Goal: Task Accomplishment & Management: Use online tool/utility

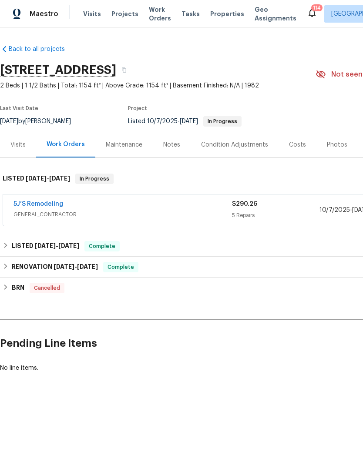
click at [42, 203] on link "5J’S Remodeling" at bounding box center [38, 204] width 50 height 6
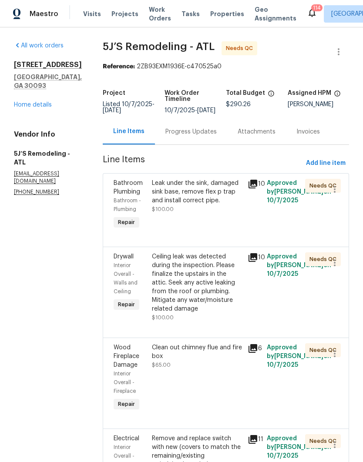
click at [185, 130] on div "Progress Updates" at bounding box center [190, 132] width 51 height 9
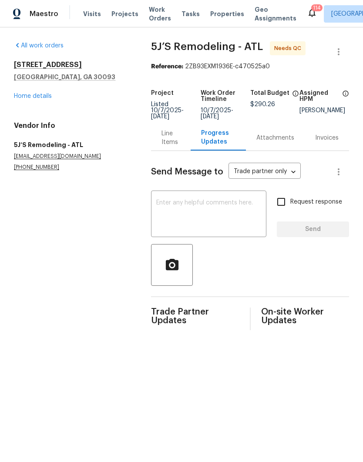
click at [167, 139] on div "Line Items" at bounding box center [170, 137] width 18 height 17
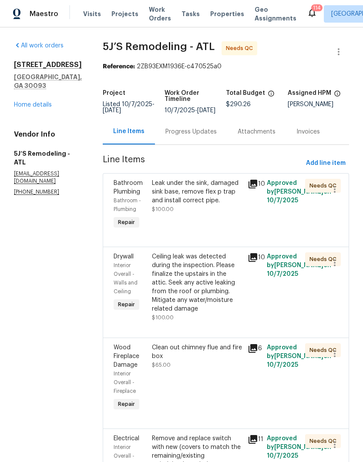
click at [220, 213] on div "Leak under the sink, damaged sink base, remove flex p trap and install correct …" at bounding box center [197, 196] width 91 height 35
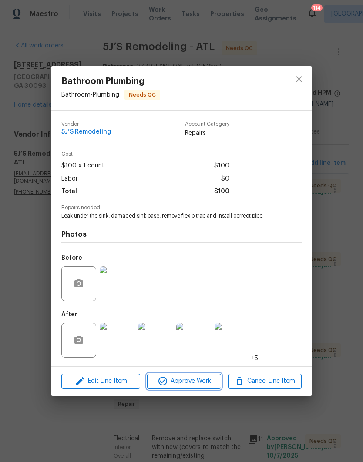
click at [198, 380] on span "Approve Work" at bounding box center [184, 381] width 68 height 11
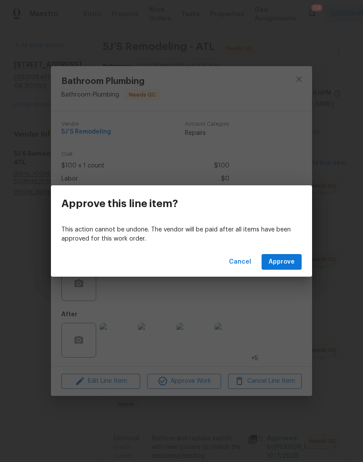
click at [284, 262] on span "Approve" at bounding box center [282, 262] width 26 height 11
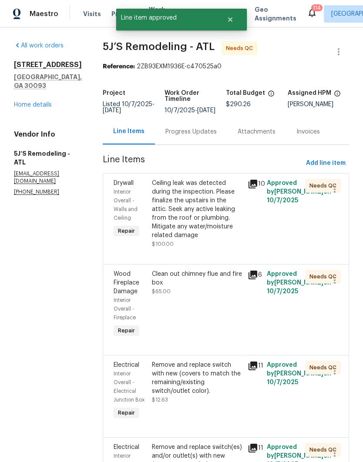
click at [214, 220] on div "Ceiling leak was detected during the inspection. Please finalize the upstairs i…" at bounding box center [197, 209] width 91 height 61
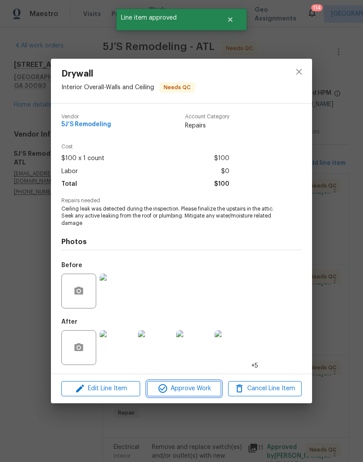
click at [195, 388] on span "Approve Work" at bounding box center [184, 388] width 68 height 11
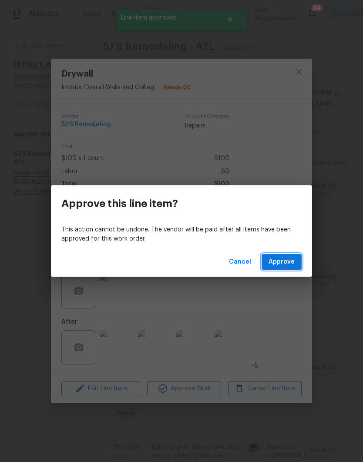
click at [283, 260] on span "Approve" at bounding box center [282, 262] width 26 height 11
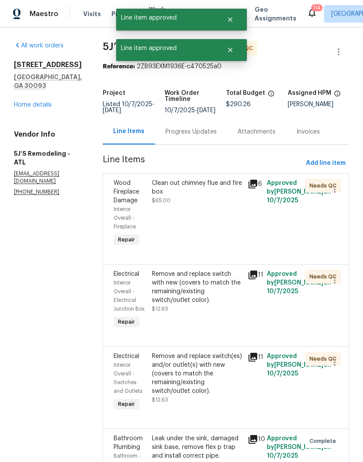
click at [209, 222] on div "Clean out chimney flue and fire box $65.00" at bounding box center [197, 213] width 96 height 75
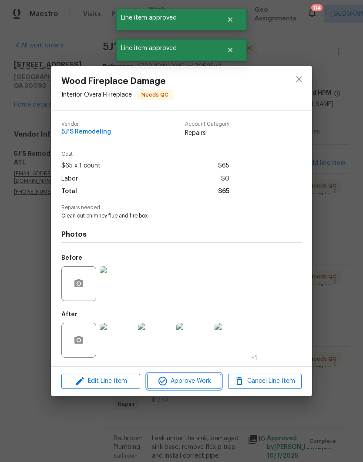
click at [192, 383] on span "Approve Work" at bounding box center [184, 381] width 68 height 11
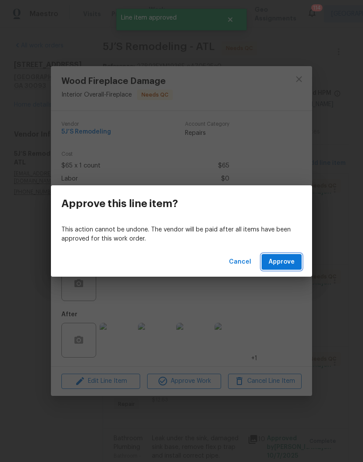
click at [282, 263] on span "Approve" at bounding box center [282, 262] width 26 height 11
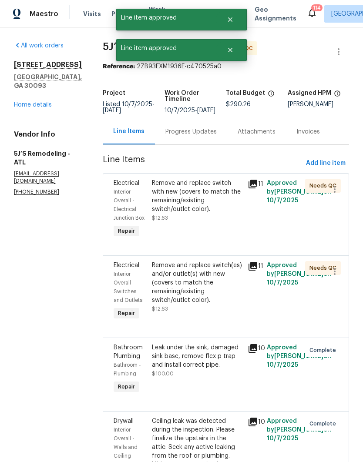
click at [188, 213] on div "Remove and replace switch with new (covers to match the remaining/existing swit…" at bounding box center [197, 196] width 91 height 35
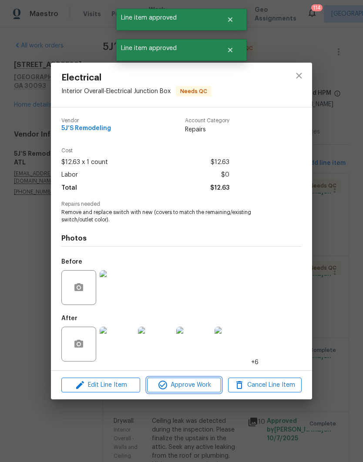
click at [187, 384] on span "Approve Work" at bounding box center [184, 385] width 68 height 11
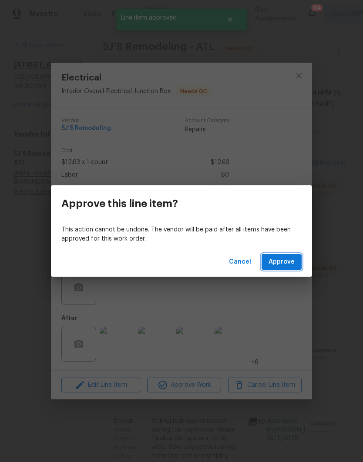
click at [278, 264] on span "Approve" at bounding box center [282, 262] width 26 height 11
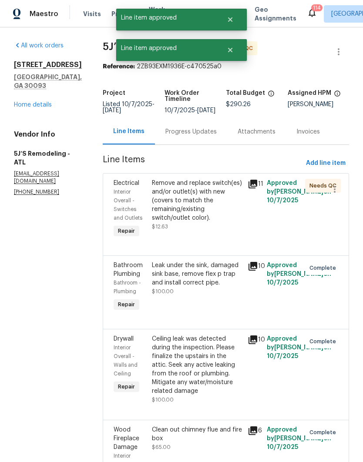
click at [203, 212] on div "Remove and replace switch(es) and/or outlet(s) with new (covers to match the re…" at bounding box center [197, 201] width 91 height 44
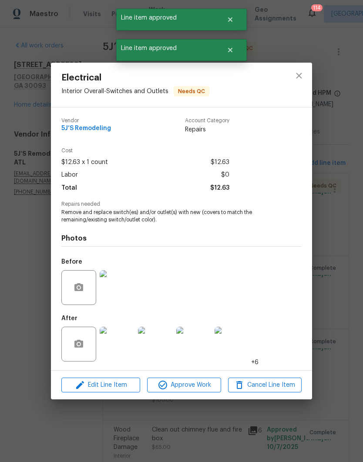
click at [185, 382] on span "Approve Work" at bounding box center [184, 385] width 68 height 11
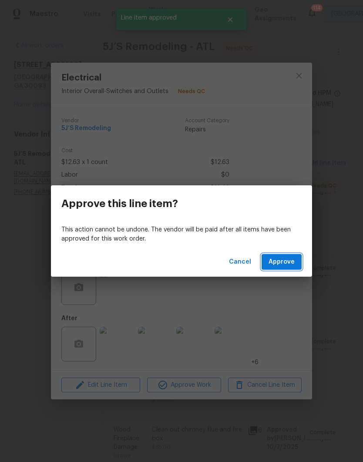
click at [285, 267] on button "Approve" at bounding box center [282, 262] width 40 height 16
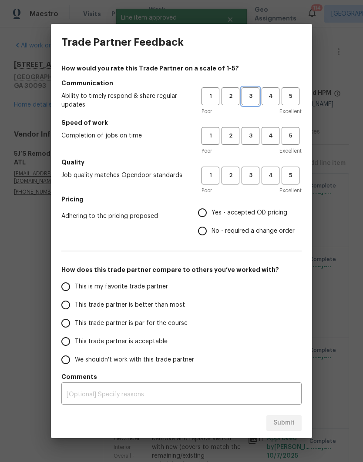
click at [254, 96] on span "3" at bounding box center [250, 96] width 16 height 10
click at [249, 141] on button "3" at bounding box center [251, 136] width 18 height 18
click at [257, 182] on button "3" at bounding box center [251, 176] width 18 height 18
click at [204, 213] on input "Yes - accepted OD pricing" at bounding box center [202, 213] width 18 height 18
radio input "true"
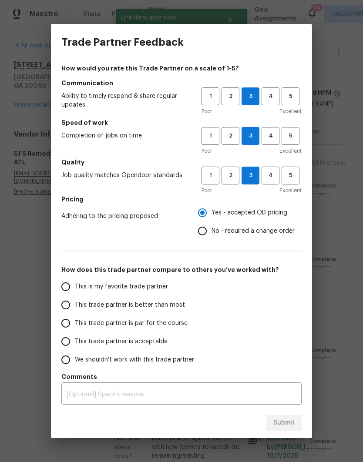
click at [121, 287] on span "This is my favorite trade partner" at bounding box center [121, 286] width 93 height 9
click at [75, 287] on input "This is my favorite trade partner" at bounding box center [66, 287] width 18 height 18
click at [287, 421] on span "Submit" at bounding box center [283, 423] width 21 height 11
radio input "true"
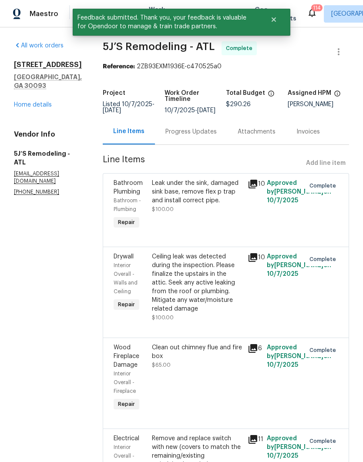
click at [41, 107] on link "Home details" at bounding box center [33, 105] width 38 height 6
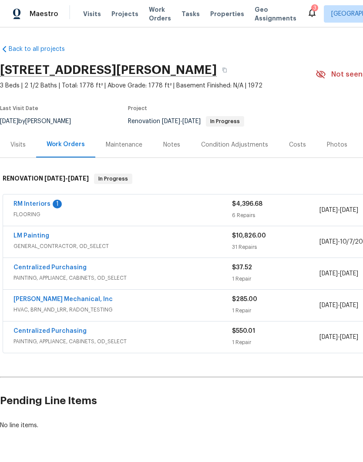
click at [35, 205] on link "RM Interiors" at bounding box center [31, 204] width 37 height 6
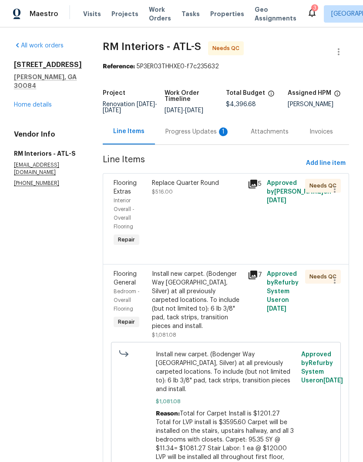
click at [205, 226] on div "Replace Quarter Round $516.00" at bounding box center [197, 213] width 96 height 75
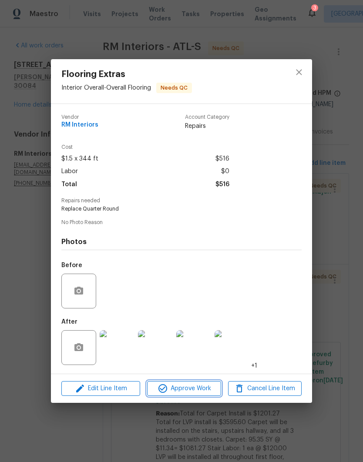
click at [192, 391] on span "Approve Work" at bounding box center [184, 388] width 68 height 11
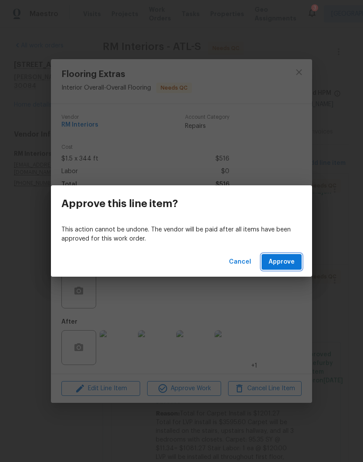
click at [283, 259] on span "Approve" at bounding box center [282, 262] width 26 height 11
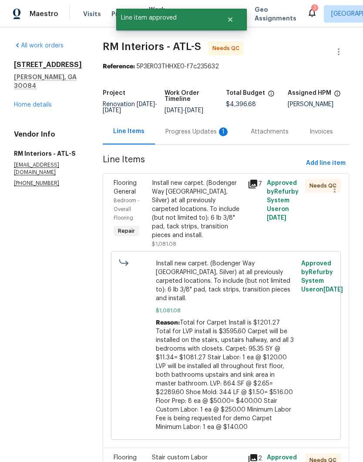
click at [196, 203] on div "Install new carpet. (Bodenger Way 945 Winter Ash, Silver) at all previously car…" at bounding box center [197, 209] width 91 height 61
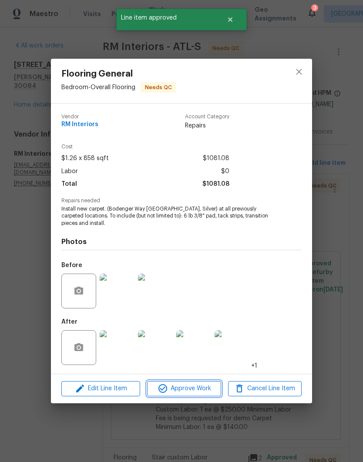
click at [195, 389] on span "Approve Work" at bounding box center [184, 388] width 68 height 11
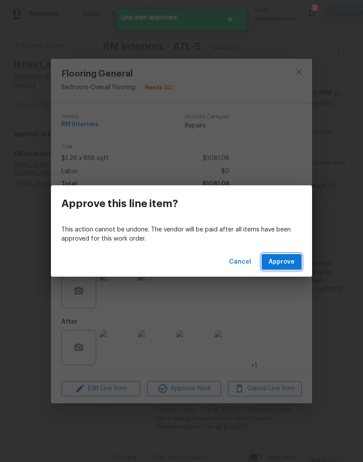
click at [286, 264] on span "Approve" at bounding box center [282, 262] width 26 height 11
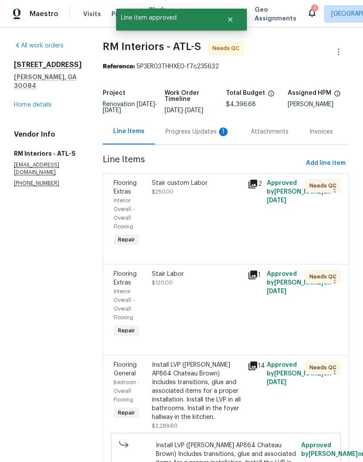
click at [199, 226] on div "Stair custom Labor $250.00" at bounding box center [197, 213] width 96 height 75
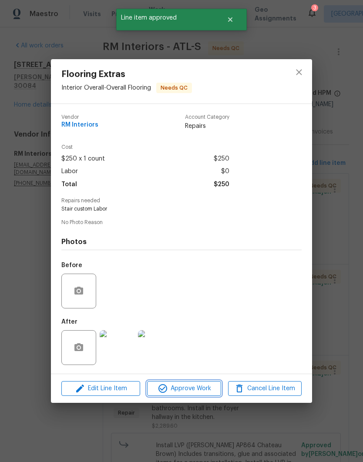
click at [188, 389] on span "Approve Work" at bounding box center [184, 388] width 68 height 11
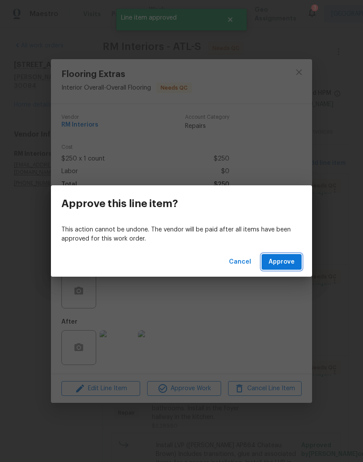
click at [283, 266] on span "Approve" at bounding box center [282, 262] width 26 height 11
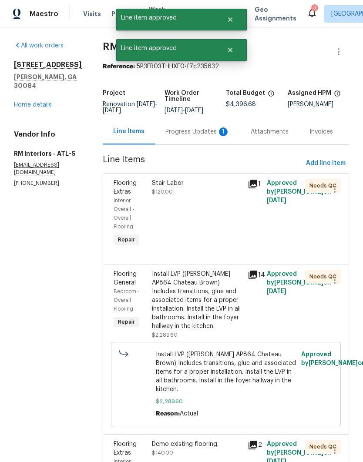
click at [202, 214] on div "Stair Labor $120.00" at bounding box center [197, 213] width 96 height 75
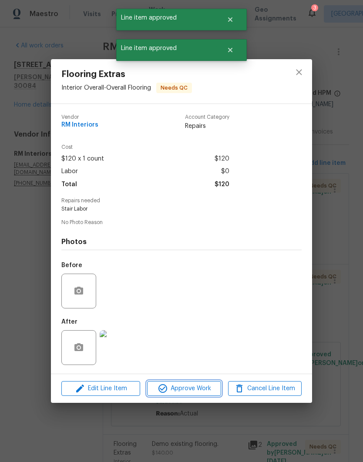
click at [193, 387] on span "Approve Work" at bounding box center [184, 388] width 68 height 11
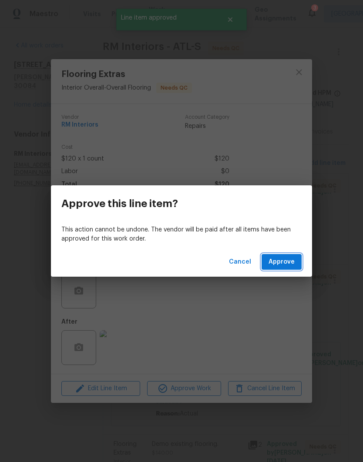
click at [284, 264] on span "Approve" at bounding box center [282, 262] width 26 height 11
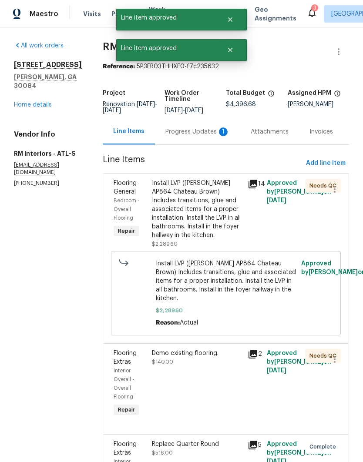
click at [196, 210] on div "Install LVP (Knighton AP864 Chateau Brown) Includes transitions, glue and assoc…" at bounding box center [197, 209] width 91 height 61
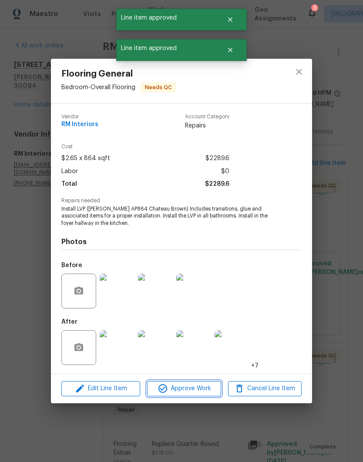
click at [190, 388] on span "Approve Work" at bounding box center [184, 388] width 68 height 11
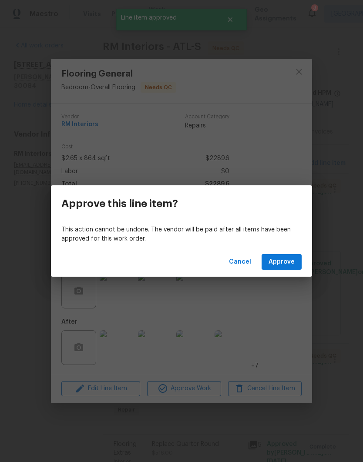
click at [288, 260] on span "Approve" at bounding box center [282, 262] width 26 height 11
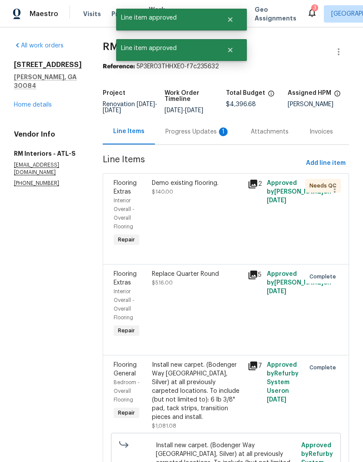
click at [212, 222] on div "Demo existing flooring. $140.00" at bounding box center [197, 213] width 96 height 75
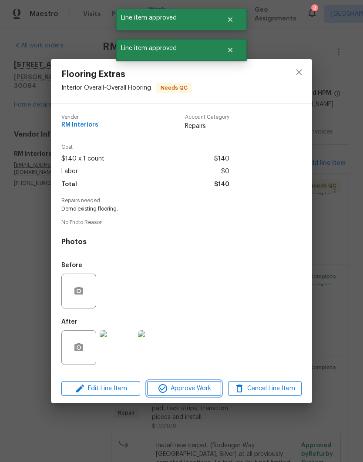
click at [189, 390] on span "Approve Work" at bounding box center [184, 388] width 68 height 11
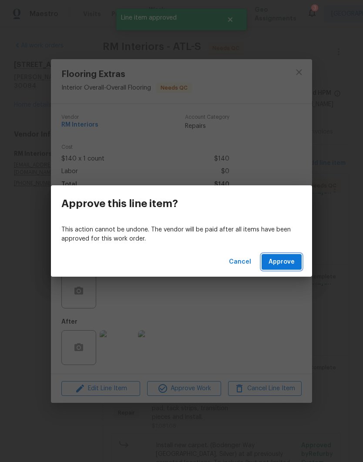
click at [289, 262] on span "Approve" at bounding box center [282, 262] width 26 height 11
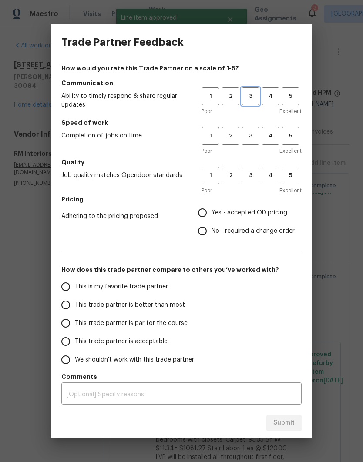
click at [253, 101] on span "3" at bounding box center [250, 96] width 16 height 10
click at [248, 139] on span "3" at bounding box center [250, 136] width 16 height 10
click at [253, 180] on span "3" at bounding box center [250, 176] width 16 height 10
click at [203, 217] on input "Yes - accepted OD pricing" at bounding box center [202, 213] width 18 height 18
radio input "true"
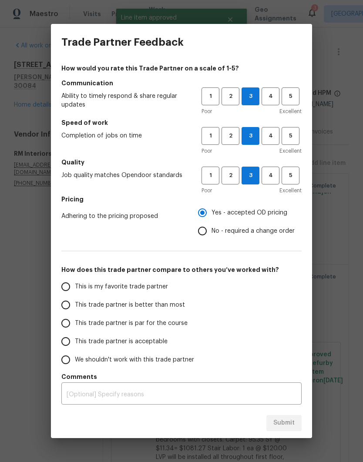
click at [131, 288] on span "This is my favorite trade partner" at bounding box center [121, 286] width 93 height 9
click at [75, 288] on input "This is my favorite trade partner" at bounding box center [66, 287] width 18 height 18
click at [283, 418] on span "Submit" at bounding box center [283, 423] width 21 height 11
radio input "true"
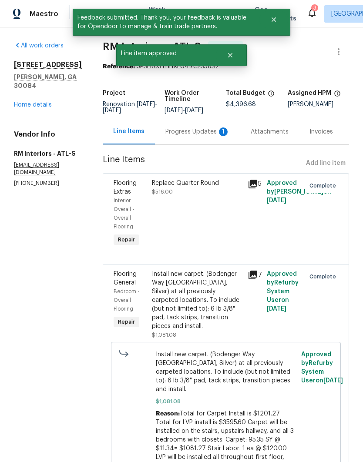
click at [187, 134] on div "Progress Updates 1" at bounding box center [197, 132] width 64 height 9
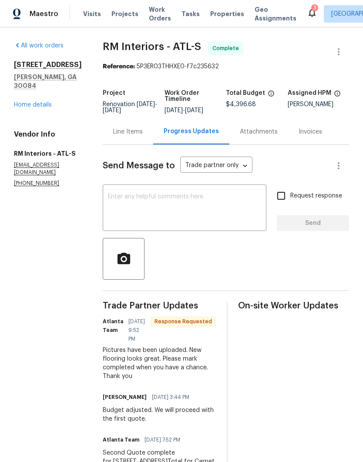
click at [121, 140] on div "Line Items" at bounding box center [128, 132] width 50 height 26
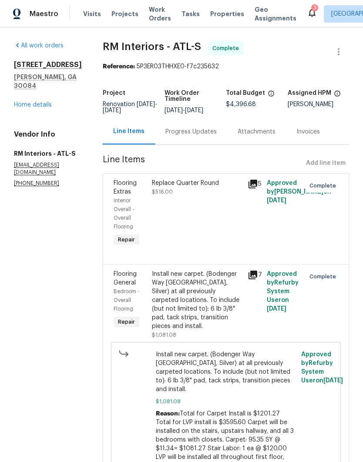
click at [37, 102] on link "Home details" at bounding box center [33, 105] width 38 height 6
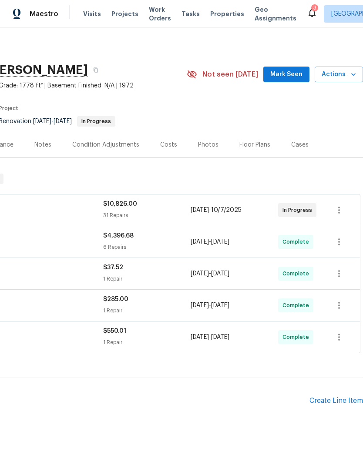
scroll to position [0, 129]
click at [291, 75] on span "Mark Seen" at bounding box center [286, 74] width 32 height 11
